Goal: Task Accomplishment & Management: Complete application form

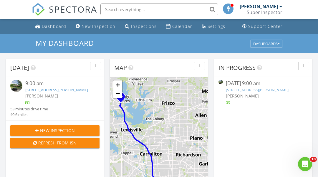
click at [269, 90] on link "7741 Bearden Ln, Dallas, TX 75227" at bounding box center [257, 89] width 63 height 5
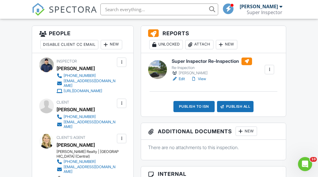
scroll to position [147, 0]
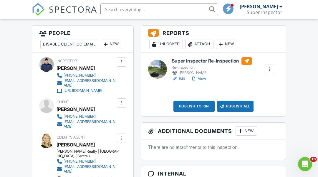
click at [219, 60] on h6 "Super Inspector Re-Inspection" at bounding box center [211, 61] width 80 height 8
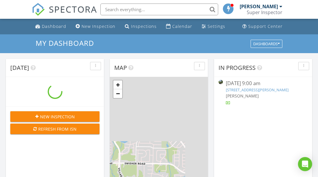
scroll to position [544, 326]
click at [148, 9] on input "text" at bounding box center [159, 10] width 118 height 12
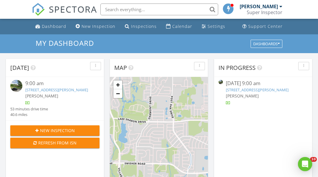
scroll to position [0, 0]
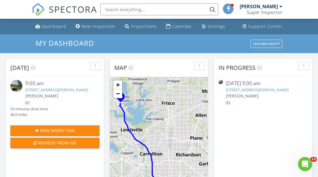
type input "1"
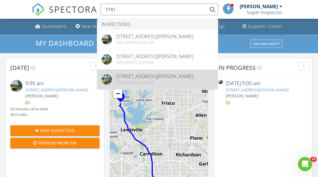
type input "7741"
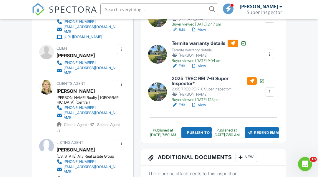
scroll to position [206, 0]
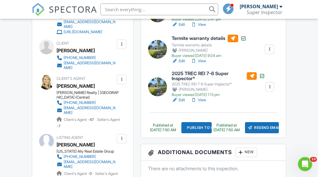
click at [269, 89] on div at bounding box center [269, 87] width 6 height 6
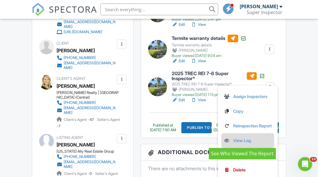
click at [239, 140] on link "View Log" at bounding box center [248, 141] width 48 height 6
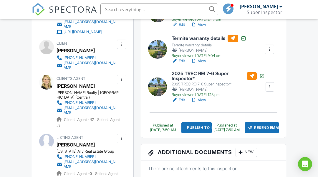
click at [268, 88] on div at bounding box center [269, 87] width 6 height 6
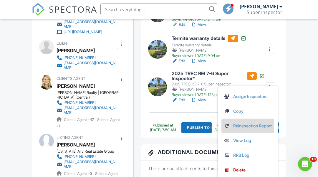
click at [242, 126] on link "Reinspection Report" at bounding box center [248, 126] width 48 height 6
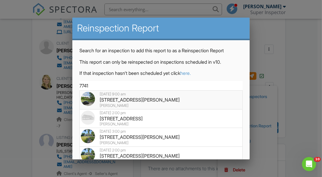
click at [164, 99] on div "[STREET_ADDRESS][PERSON_NAME]" at bounding box center [161, 100] width 160 height 6
type input "[STREET_ADDRESS][PERSON_NAME]"
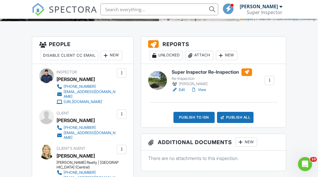
scroll to position [140, 0]
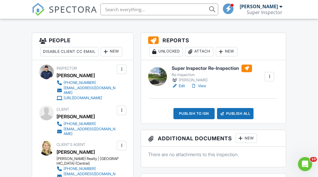
click at [219, 68] on h6 "Super Inspector Re-Inspection" at bounding box center [211, 69] width 80 height 8
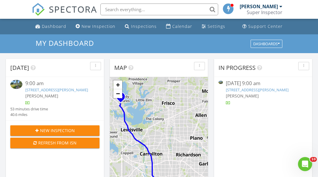
click at [166, 9] on input "text" at bounding box center [159, 10] width 118 height 12
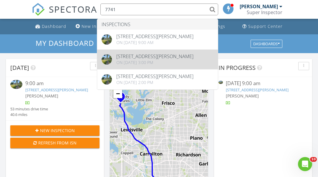
type input "7741"
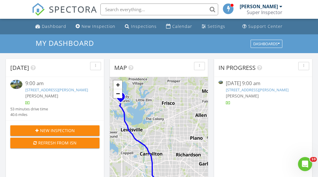
click at [150, 11] on input "text" at bounding box center [159, 10] width 118 height 12
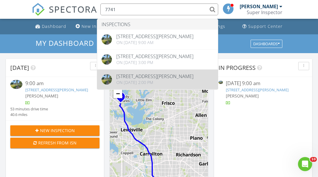
type input "7741"
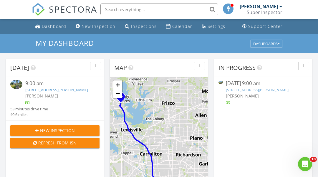
click at [154, 7] on input "text" at bounding box center [159, 10] width 118 height 12
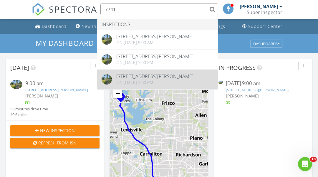
type input "7741"
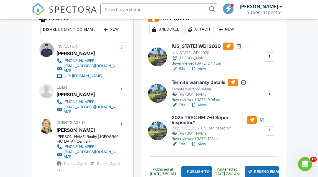
click at [269, 131] on div at bounding box center [269, 131] width 6 height 6
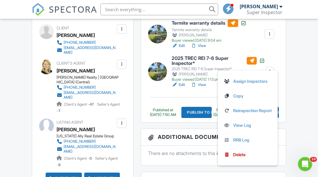
scroll to position [250, 0]
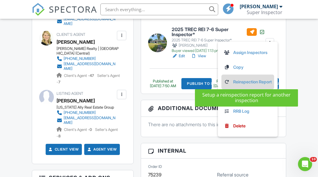
click at [243, 81] on link "Reinspection Report" at bounding box center [248, 82] width 48 height 6
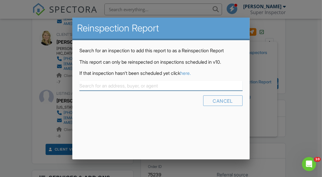
click at [121, 86] on input "text" at bounding box center [160, 86] width 163 height 10
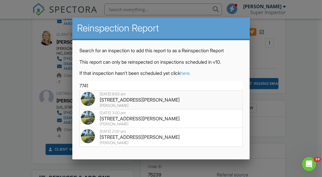
click at [126, 97] on div "7741 Bearden Ln, Dallas, TX 75227" at bounding box center [161, 100] width 160 height 6
type input "7741 Bearden Ln, Dallas, TX 75227"
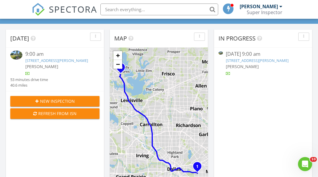
click at [268, 60] on link "7741 Bearden Ln, Dallas, TX 75227" at bounding box center [257, 60] width 63 height 5
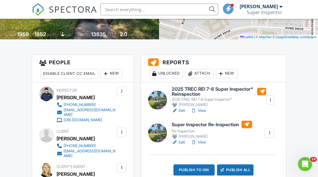
click at [200, 89] on h6 "2025 TREC REI 7-6 Super Inspector* Reinspection" at bounding box center [218, 92] width 94 height 10
